Goal: Transaction & Acquisition: Purchase product/service

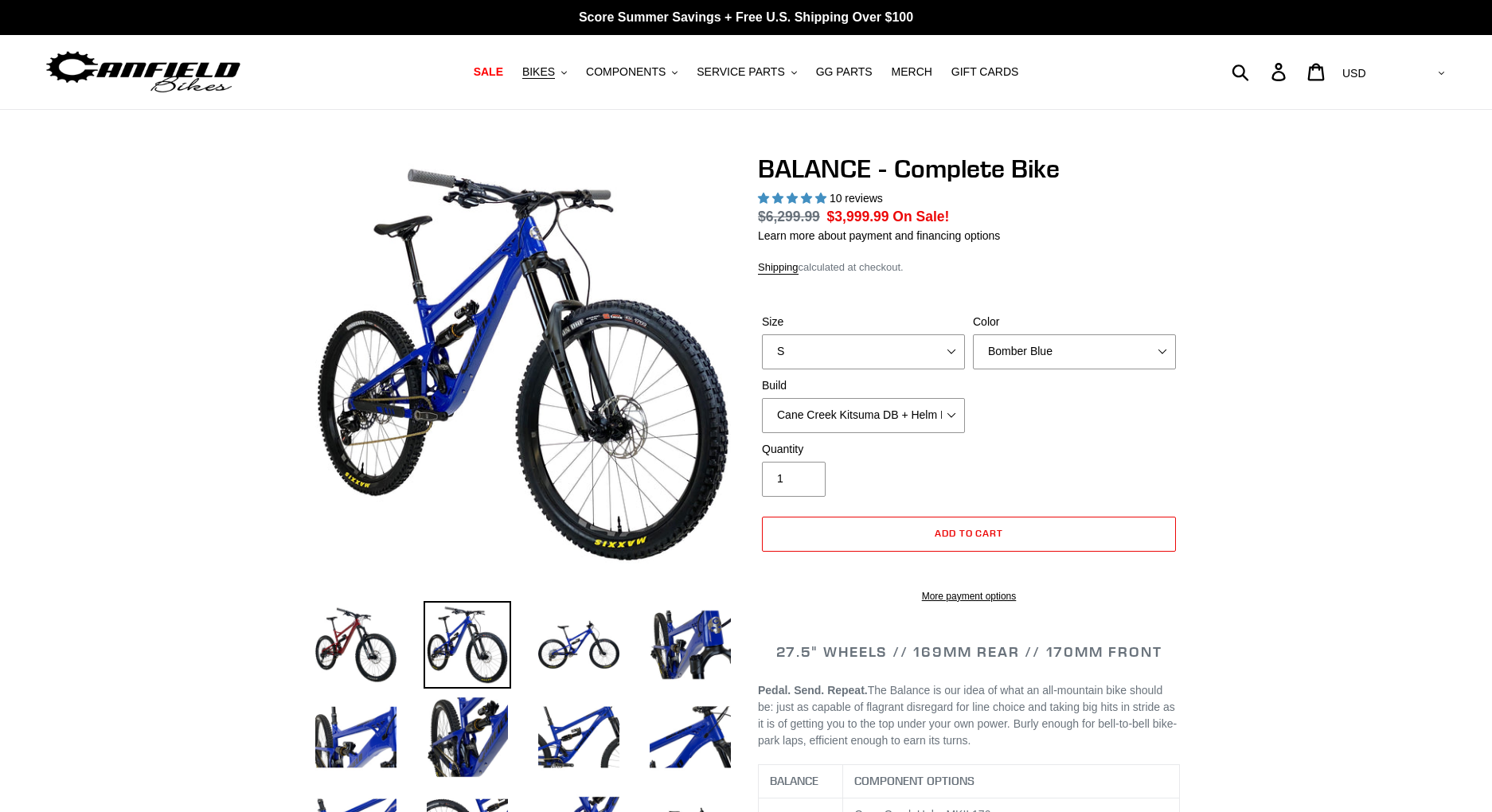
select select "highest-rating"
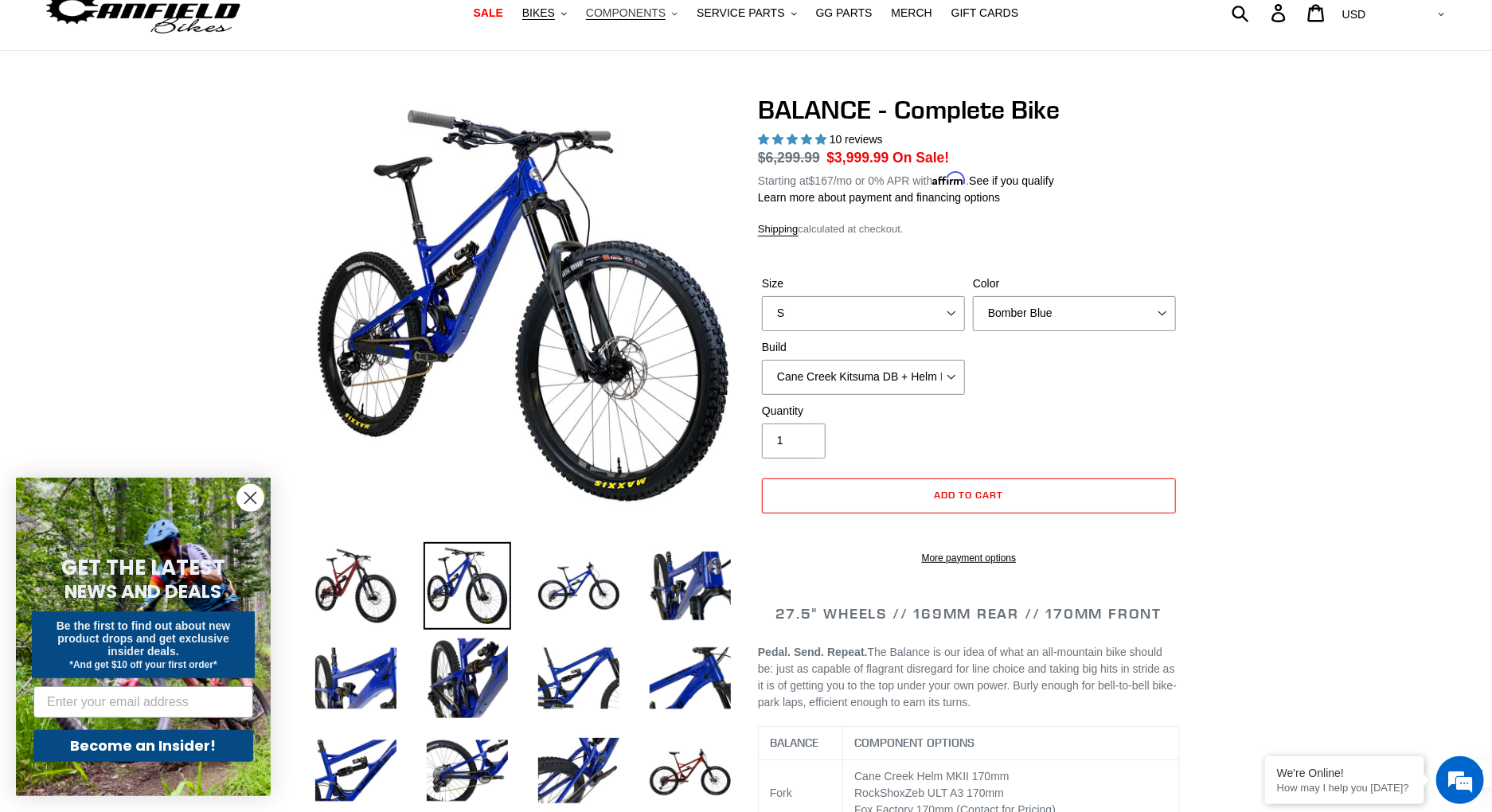
click at [639, 16] on span "COMPONENTS" at bounding box center [626, 13] width 80 height 14
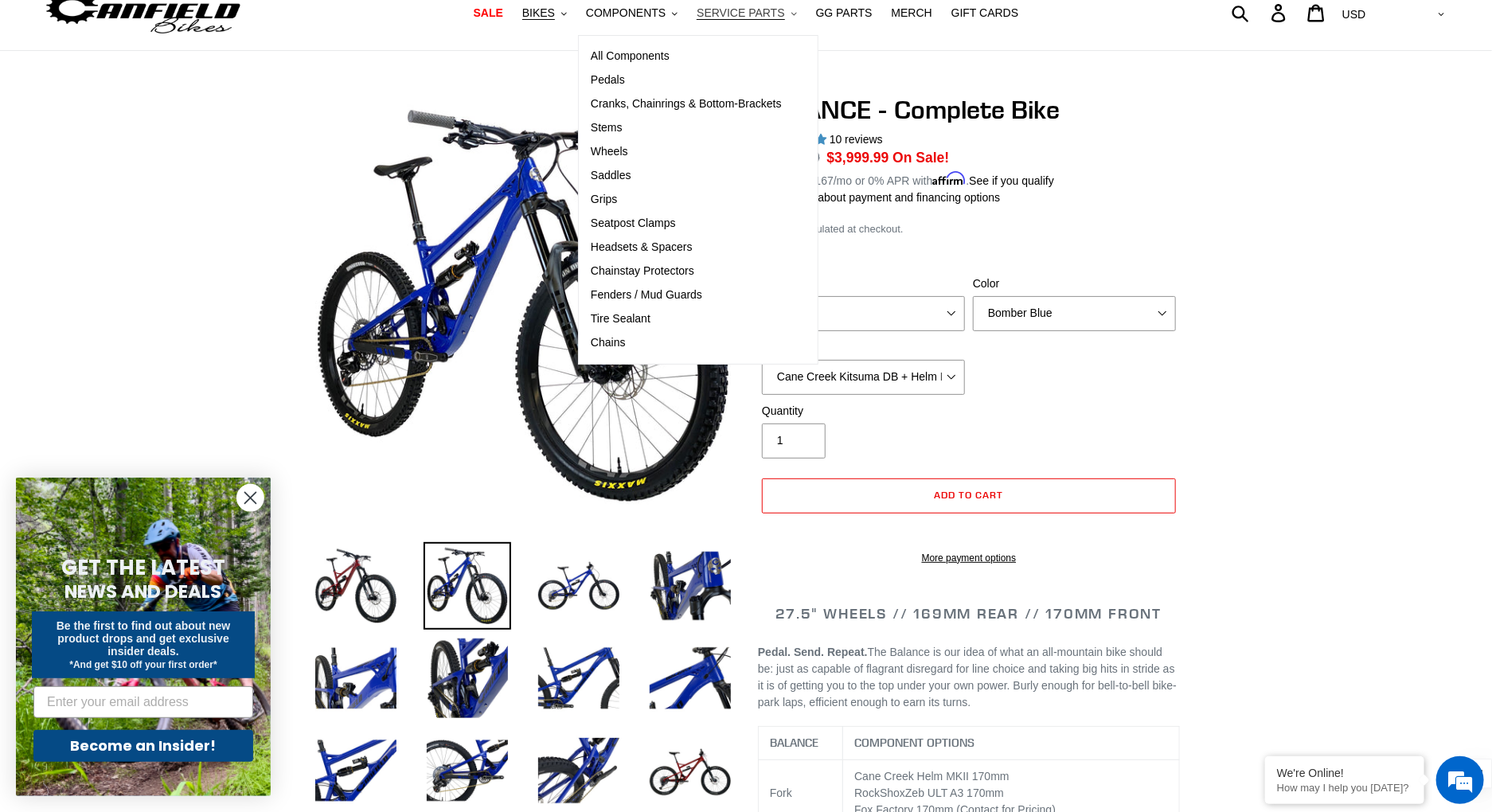
click at [764, 12] on span "SERVICE PARTS" at bounding box center [741, 13] width 88 height 14
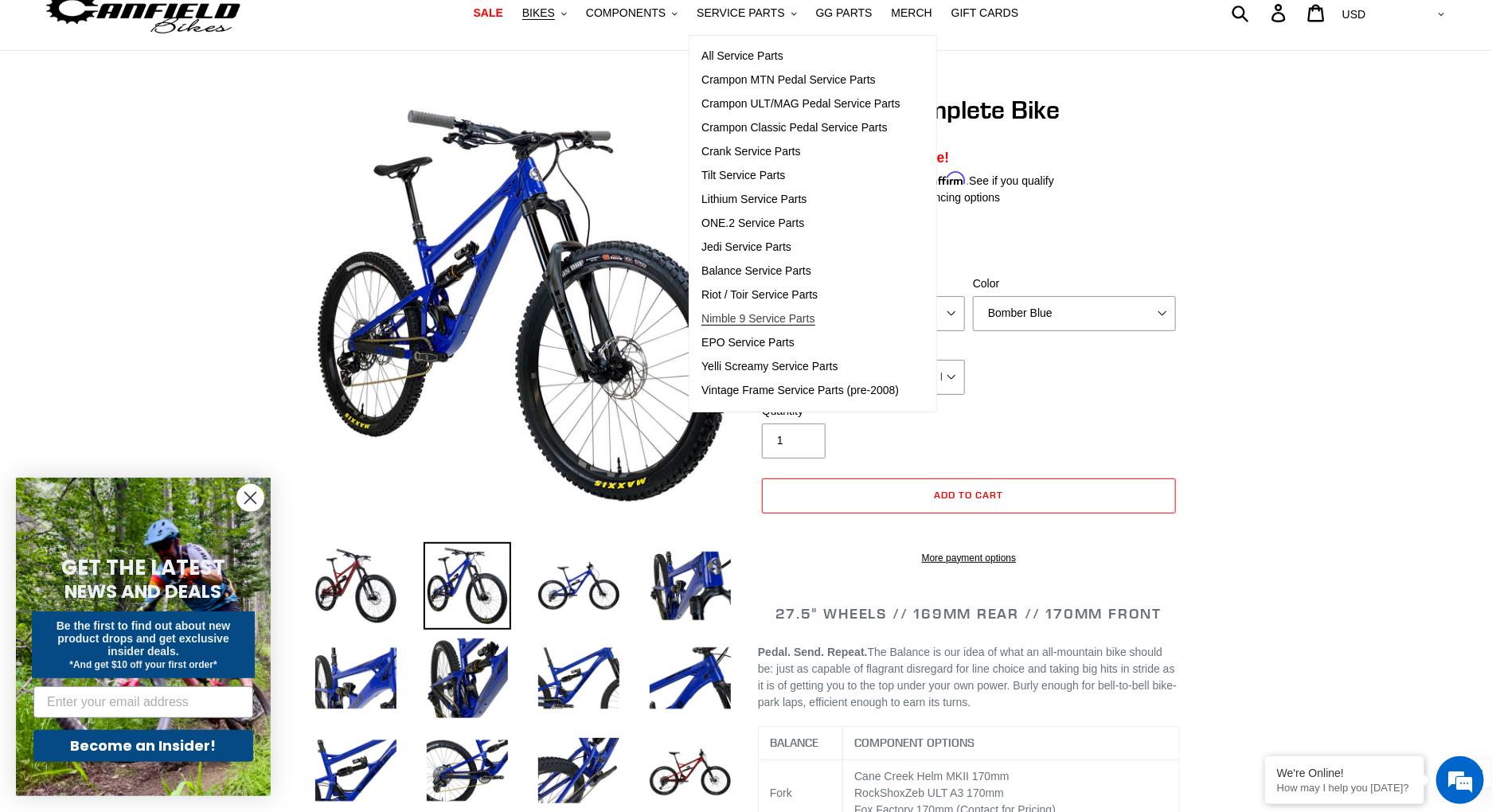
click at [791, 317] on span "Nimble 9 Service Parts" at bounding box center [757, 319] width 113 height 14
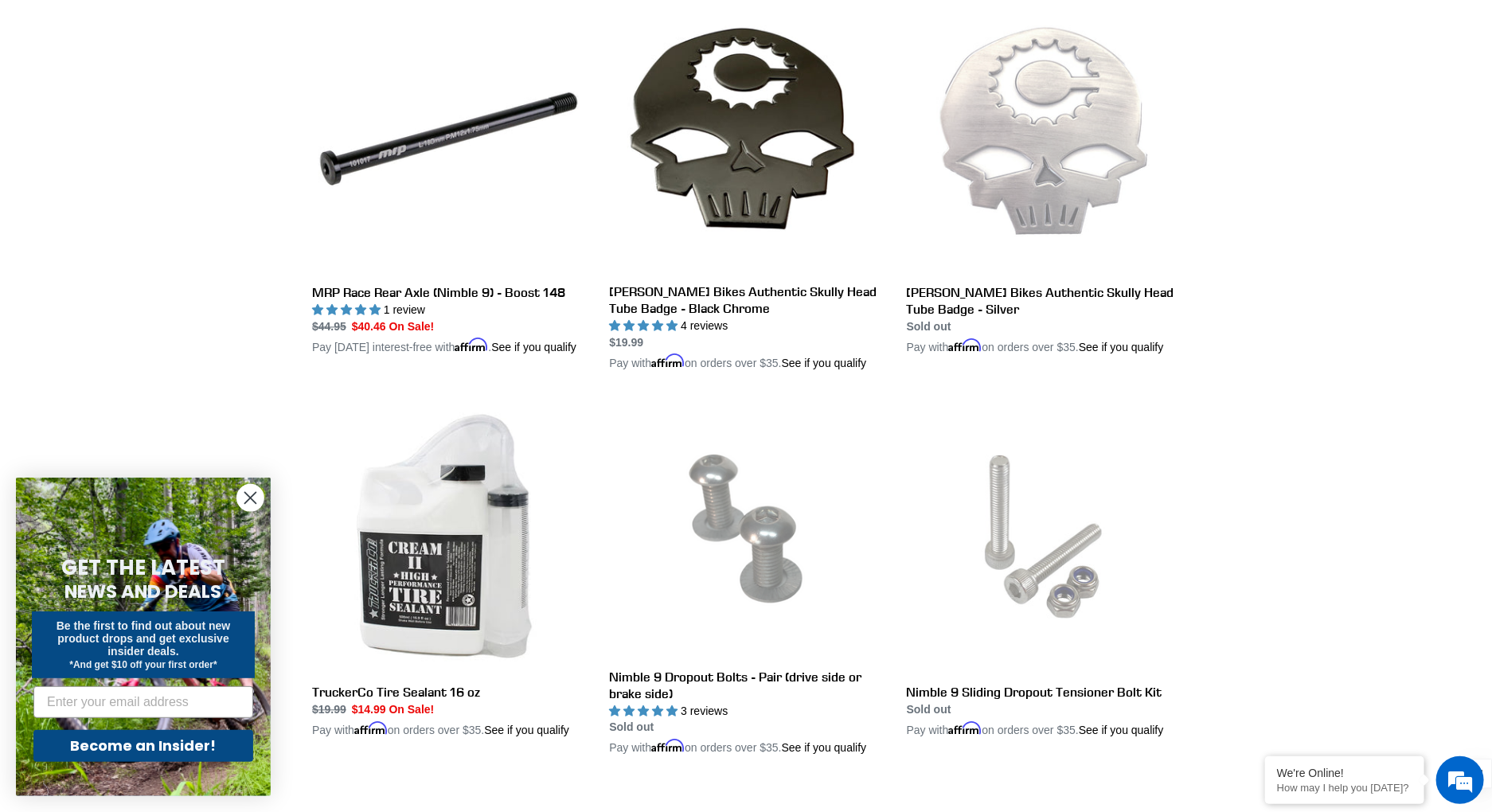
scroll to position [1672, 0]
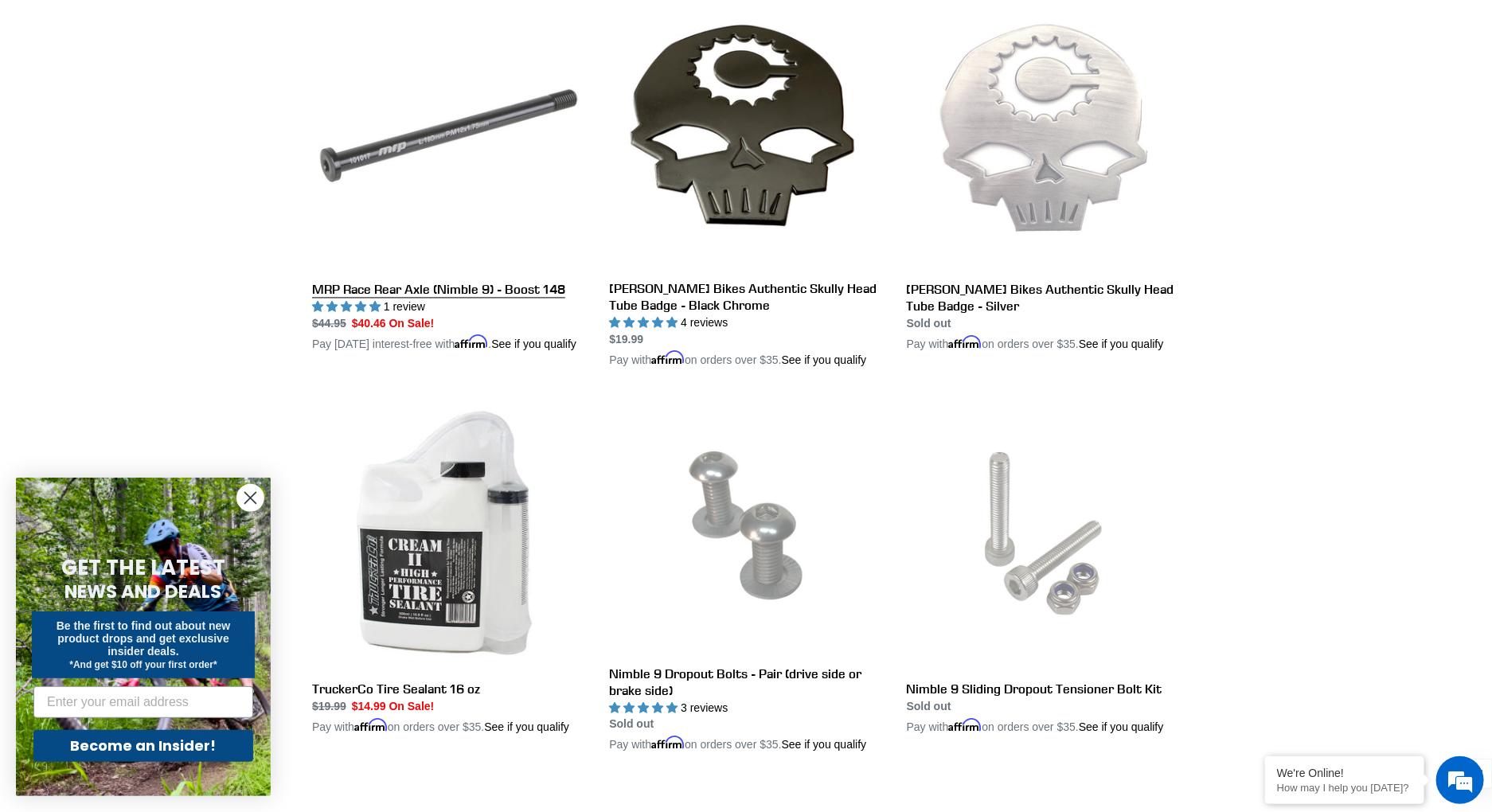
click at [375, 222] on link "MRP Race Rear Axle (Nimble 9) - Boost 148" at bounding box center [449, 175] width 273 height 356
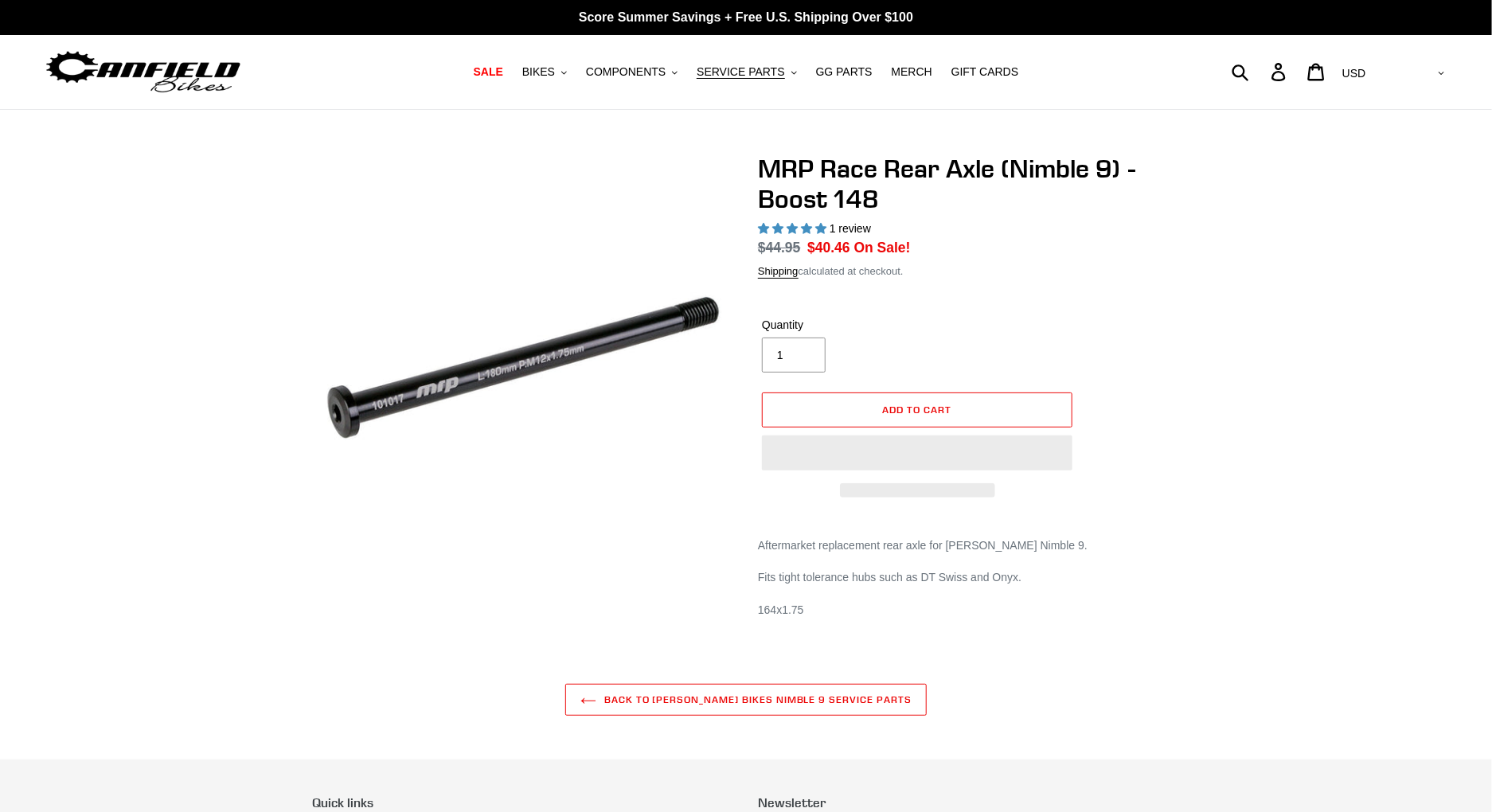
select select "highest-rating"
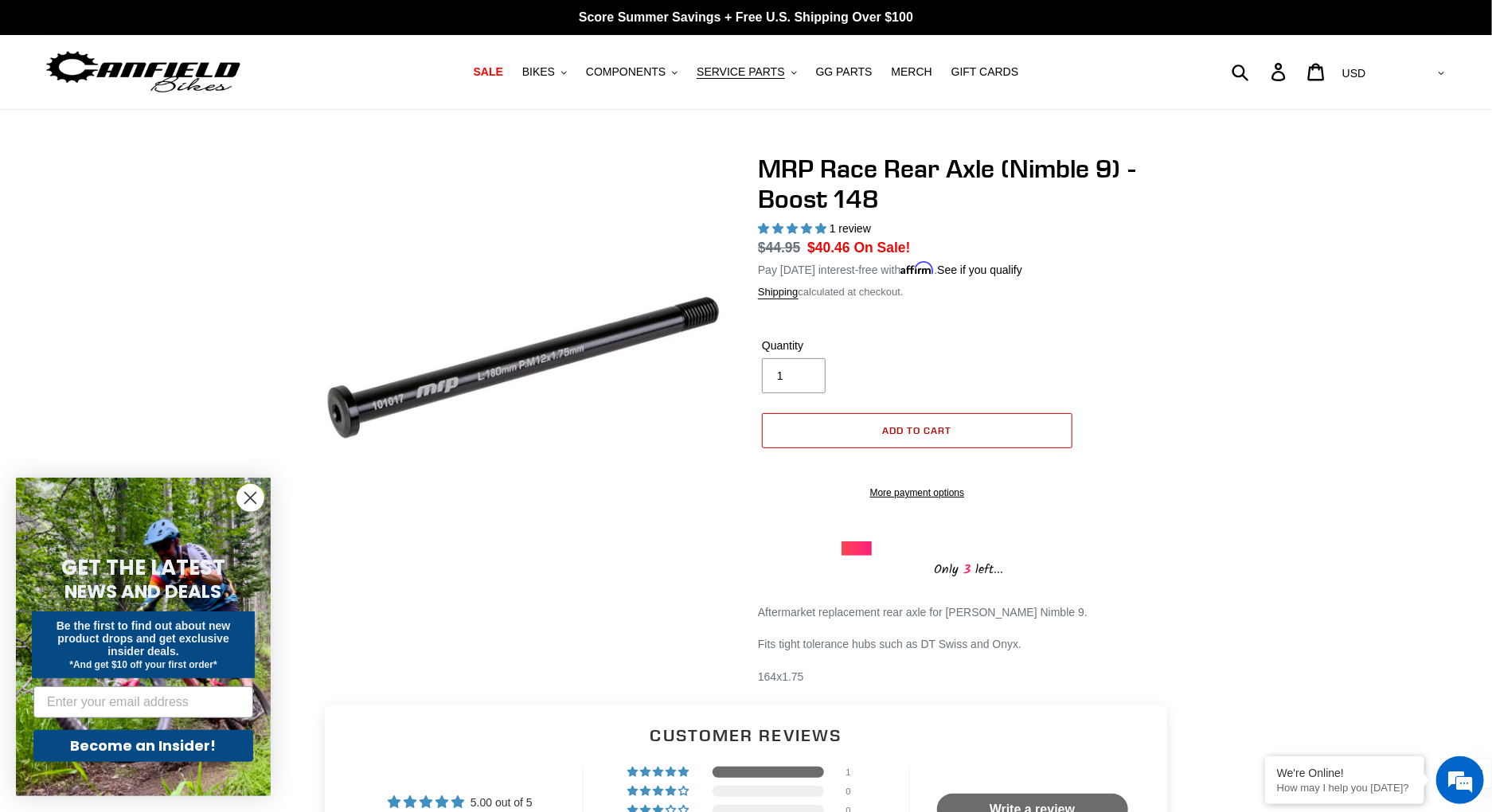
click at [977, 426] on button "Add to cart" at bounding box center [917, 430] width 310 height 35
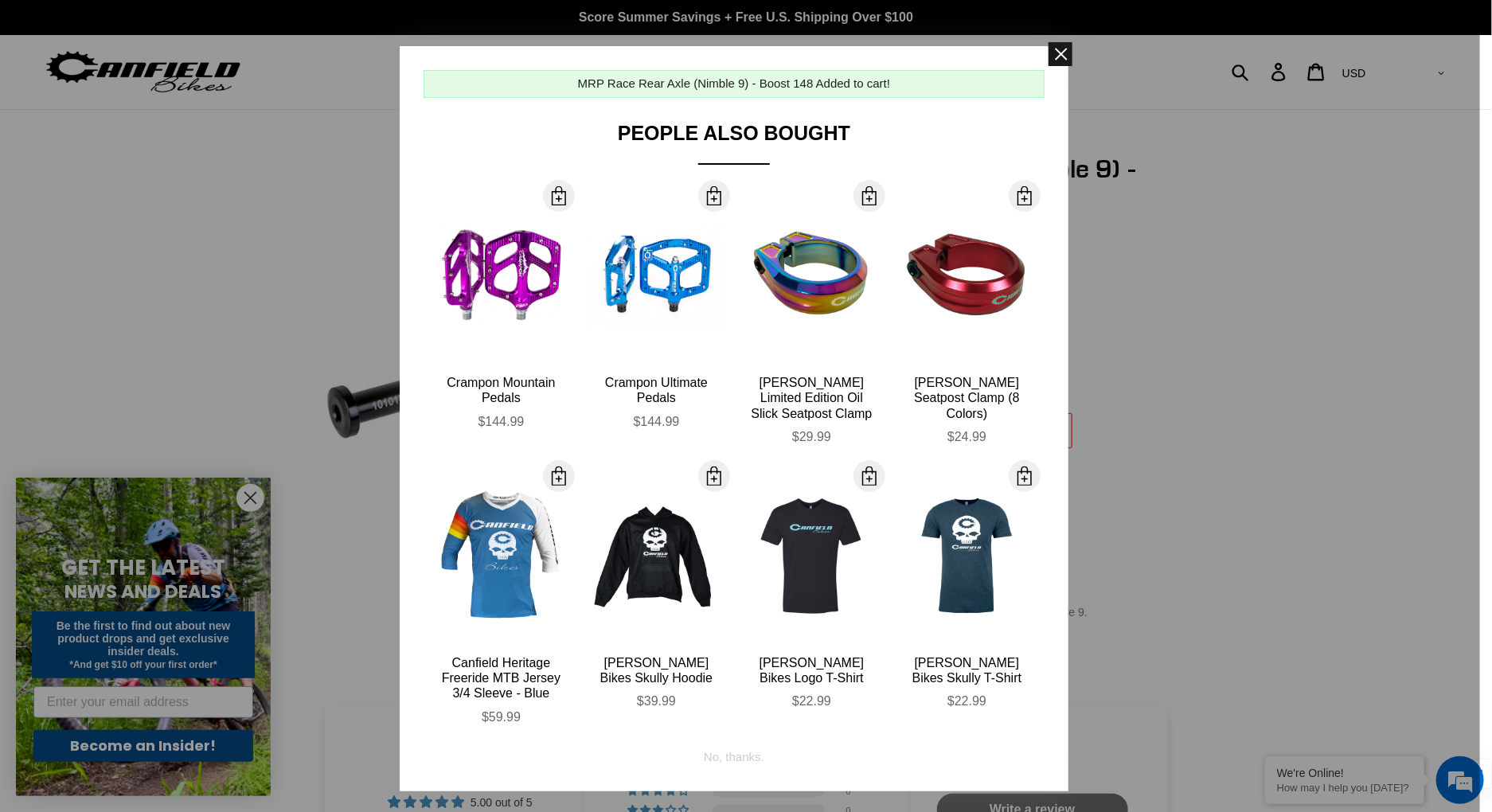
click at [1060, 54] on span at bounding box center [1061, 54] width 24 height 24
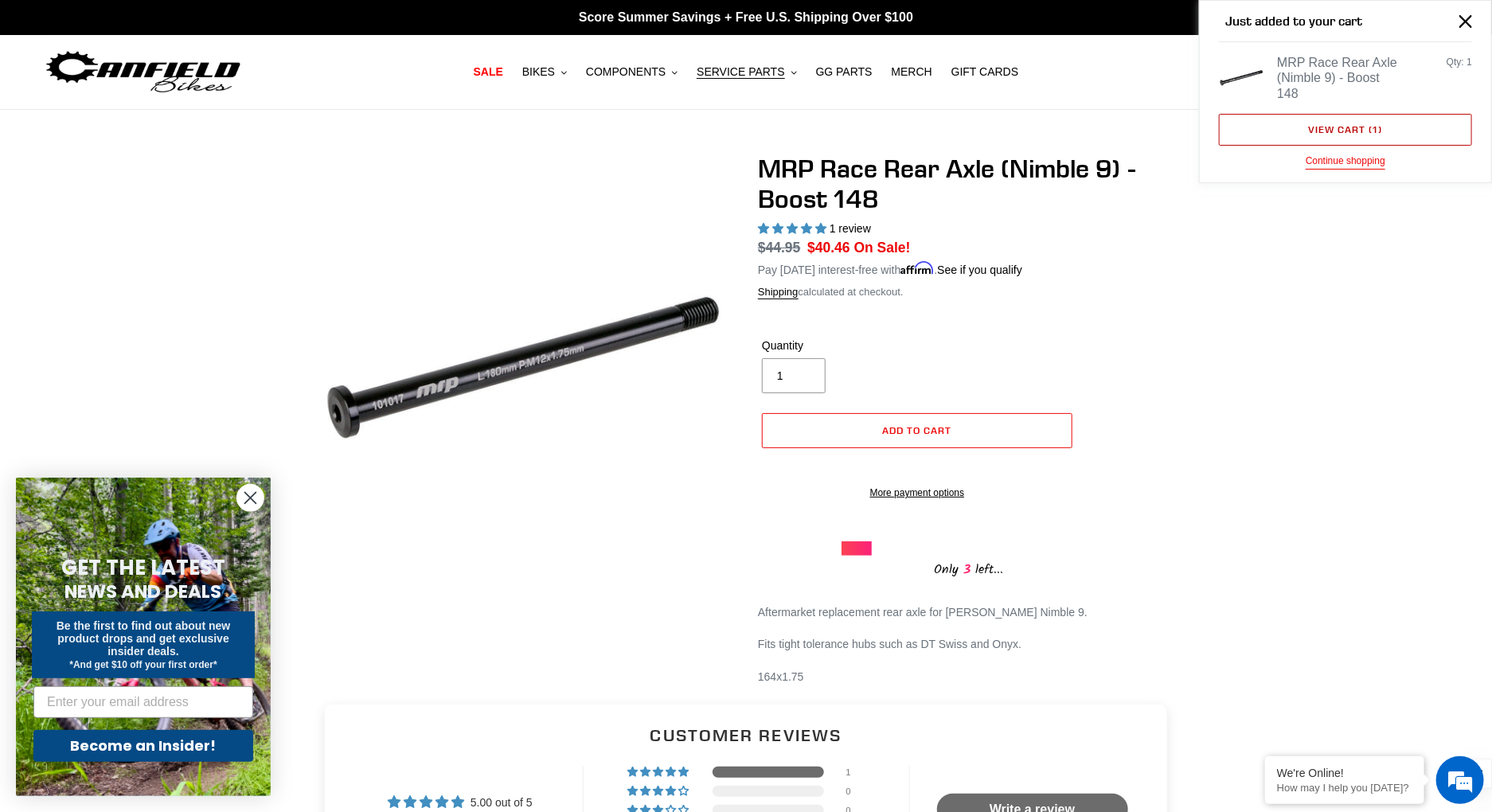
click at [1351, 130] on link "View cart ( 1 )" at bounding box center [1345, 129] width 253 height 32
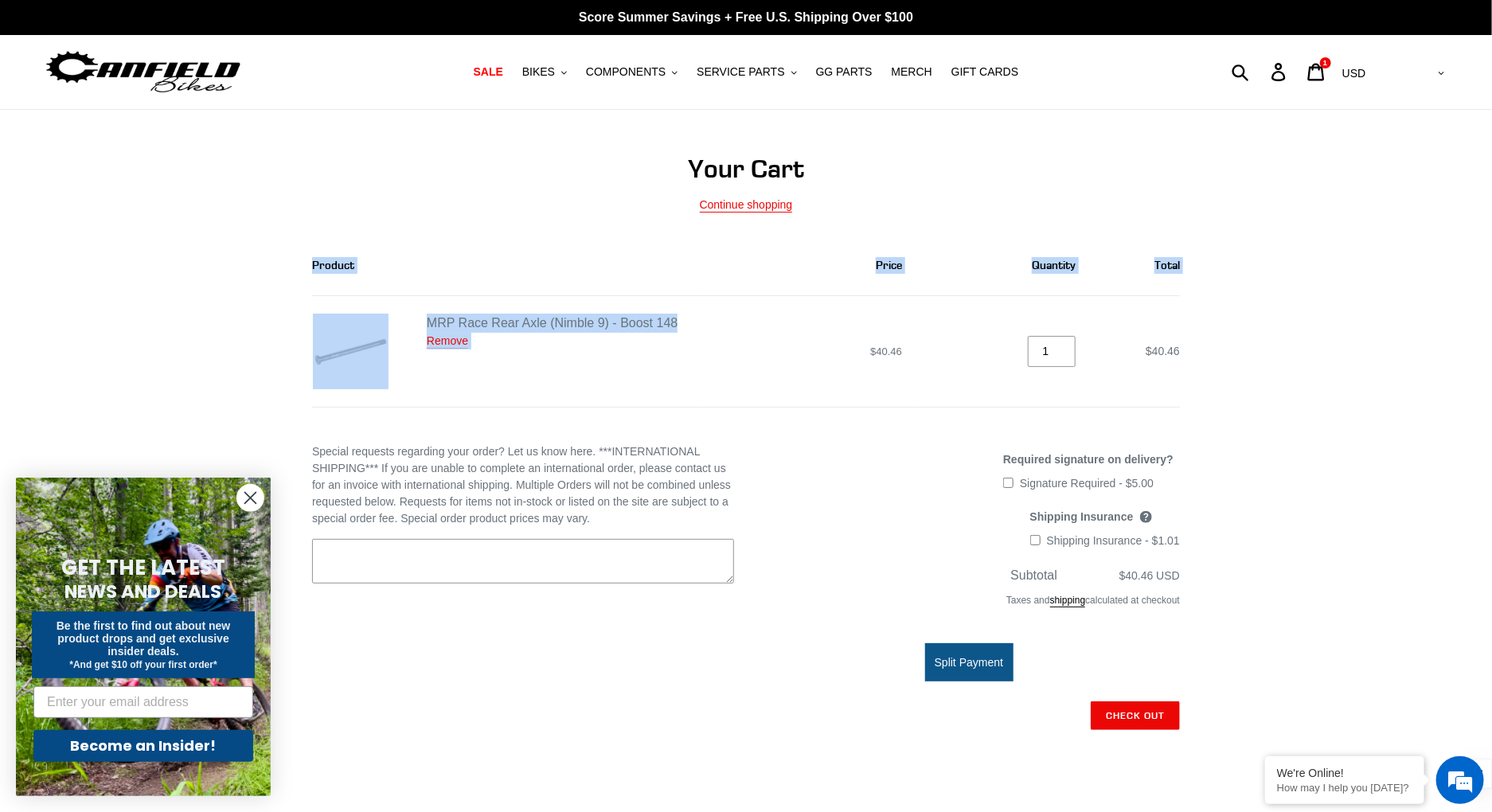
drag, startPoint x: 863, startPoint y: 352, endPoint x: 1254, endPoint y: 351, distance: 391.0
click at [1254, 351] on div "Your Cart Continue shopping Product Price Quantity Total MRP Race Rear Axle (Ni…" at bounding box center [746, 667] width 1492 height 1027
click at [1255, 343] on div "Your Cart Continue shopping Product Price Quantity Total MRP Race Rear Axle (Ni…" at bounding box center [746, 667] width 1492 height 1027
